Goal: Task Accomplishment & Management: Manage account settings

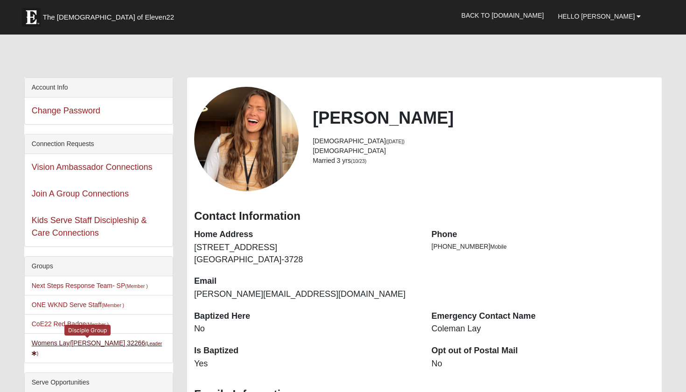
click at [56, 344] on link "Womens Lay/Parsons 32266 (Leader )" at bounding box center [97, 347] width 131 height 17
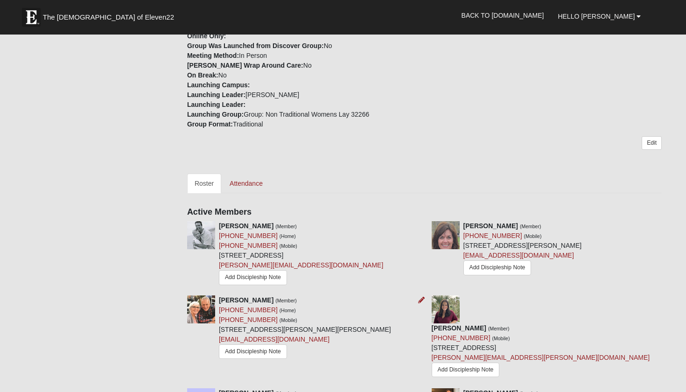
scroll to position [270, 0]
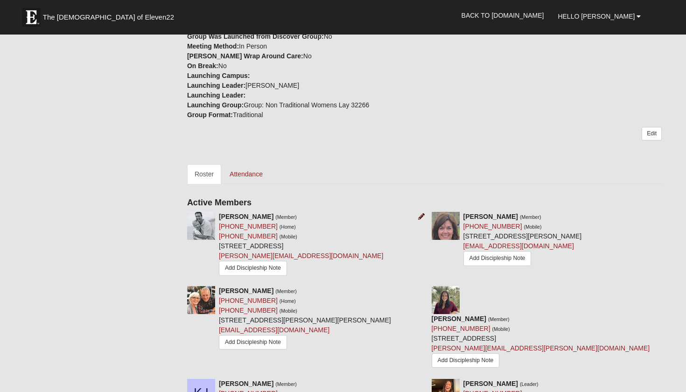
click at [420, 216] on icon at bounding box center [421, 216] width 7 height 7
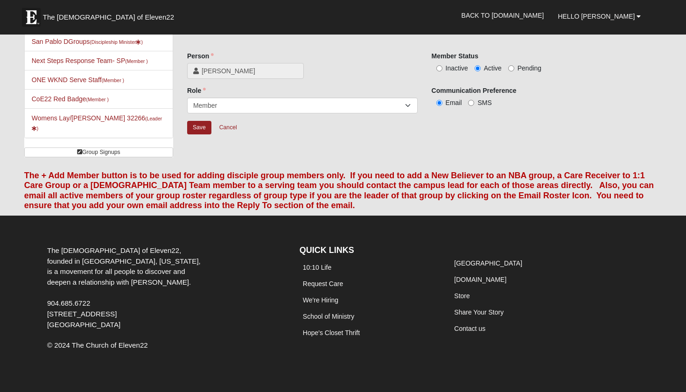
click at [521, 66] on span "Pending" at bounding box center [529, 67] width 24 height 7
click at [514, 66] on input "Pending" at bounding box center [511, 68] width 6 height 6
radio input "true"
click at [196, 130] on input "Save" at bounding box center [199, 128] width 24 height 14
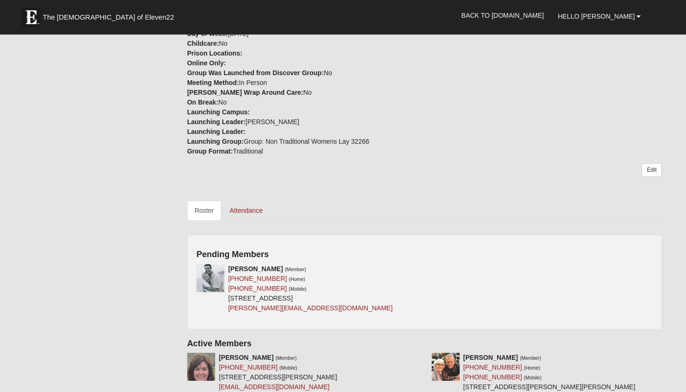
scroll to position [255, 0]
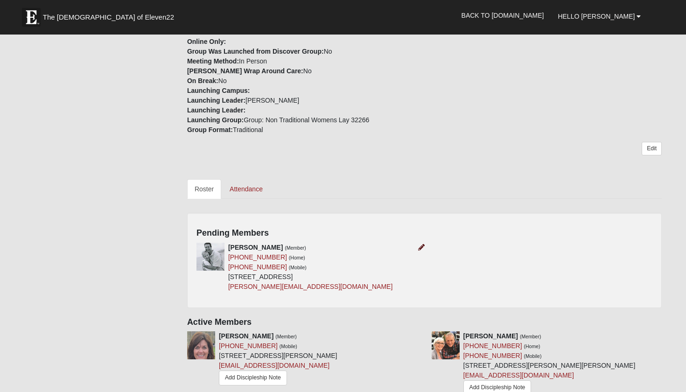
click at [421, 247] on icon at bounding box center [421, 247] width 7 height 7
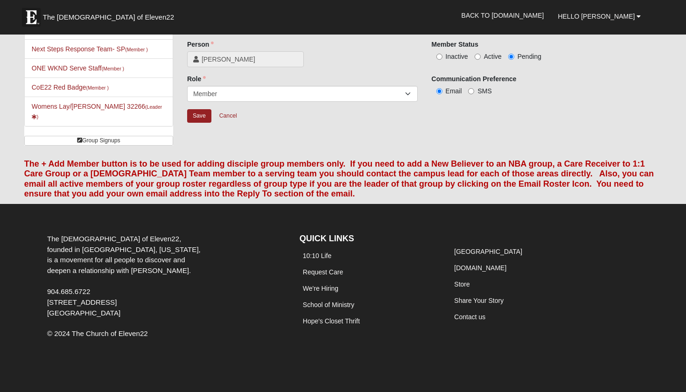
scroll to position [27, 0]
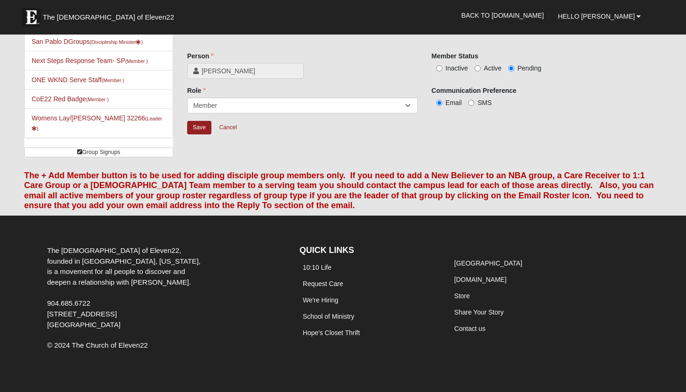
click at [485, 70] on span "Active" at bounding box center [493, 67] width 18 height 7
click at [480, 70] on input "Active" at bounding box center [477, 68] width 6 height 6
radio input "true"
click at [203, 122] on input "Save" at bounding box center [199, 128] width 24 height 14
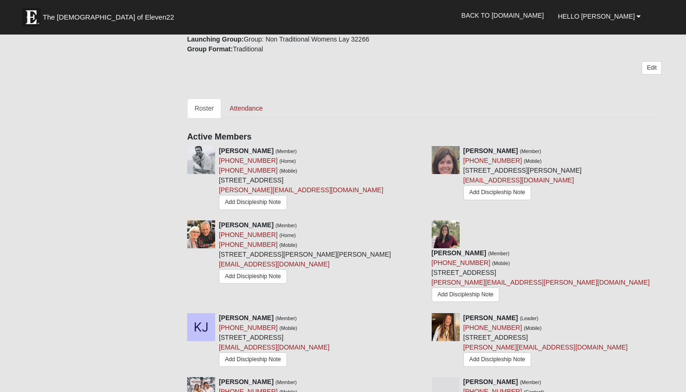
scroll to position [281, 0]
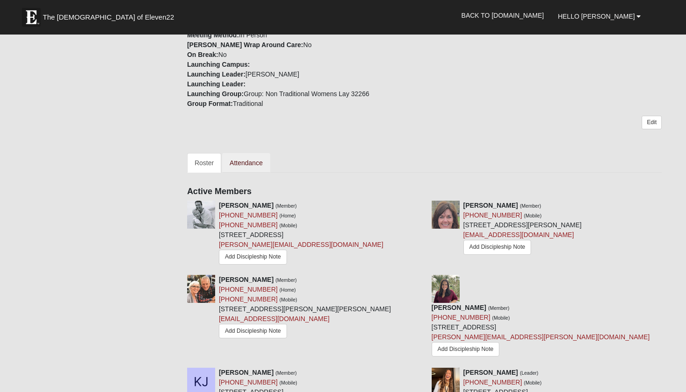
click at [240, 161] on link "Attendance" at bounding box center [246, 163] width 48 height 20
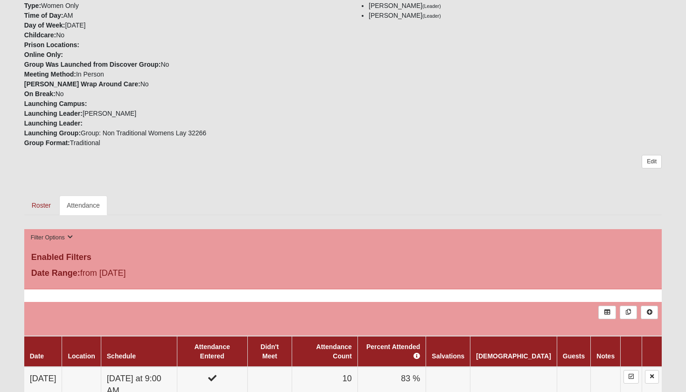
scroll to position [266, 0]
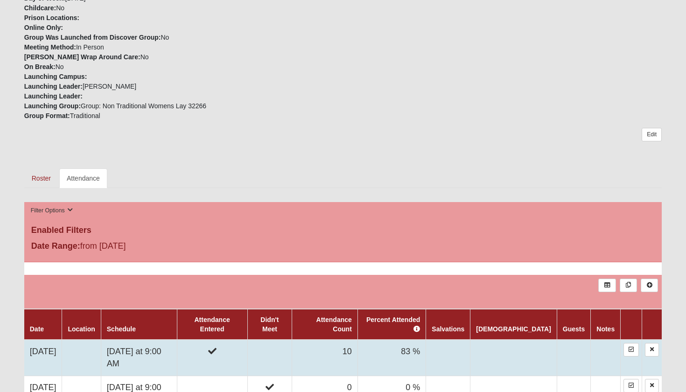
click at [247, 344] on td at bounding box center [212, 357] width 70 height 36
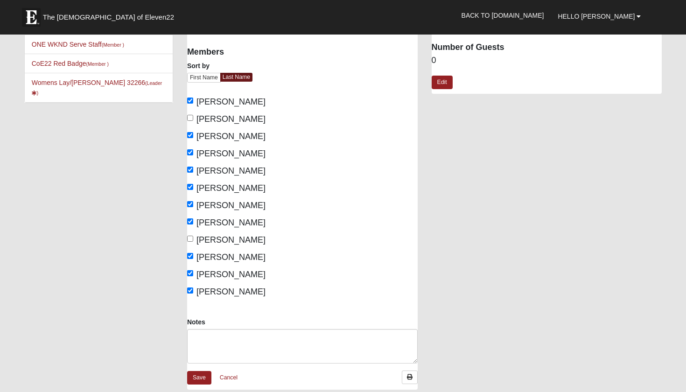
scroll to position [63, 0]
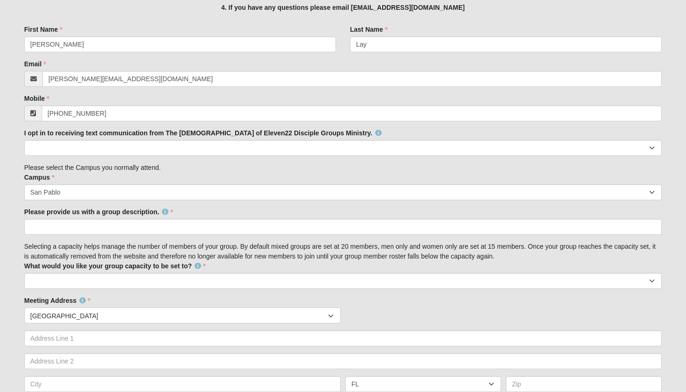
scroll to position [217, 0]
